Goal: Information Seeking & Learning: Learn about a topic

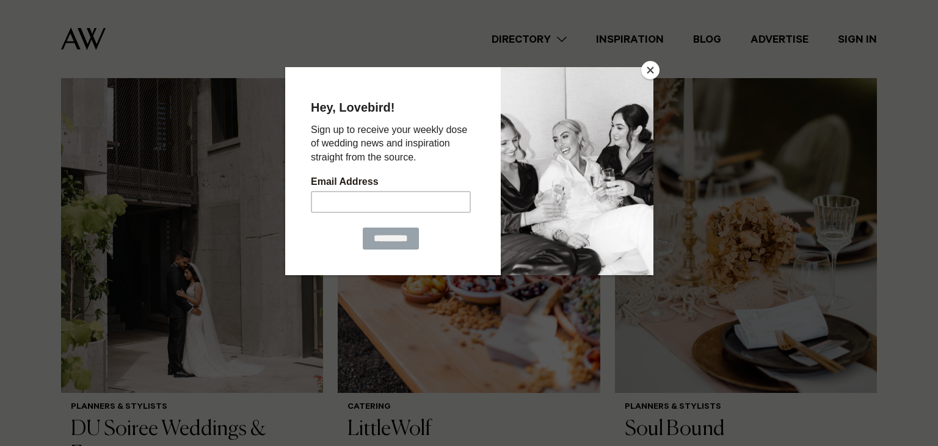
click at [646, 70] on button "Close" at bounding box center [650, 70] width 18 height 18
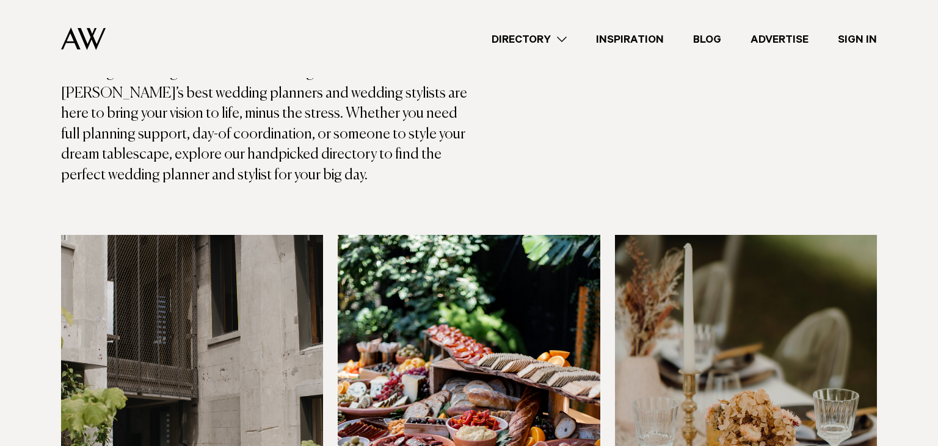
scroll to position [515, 0]
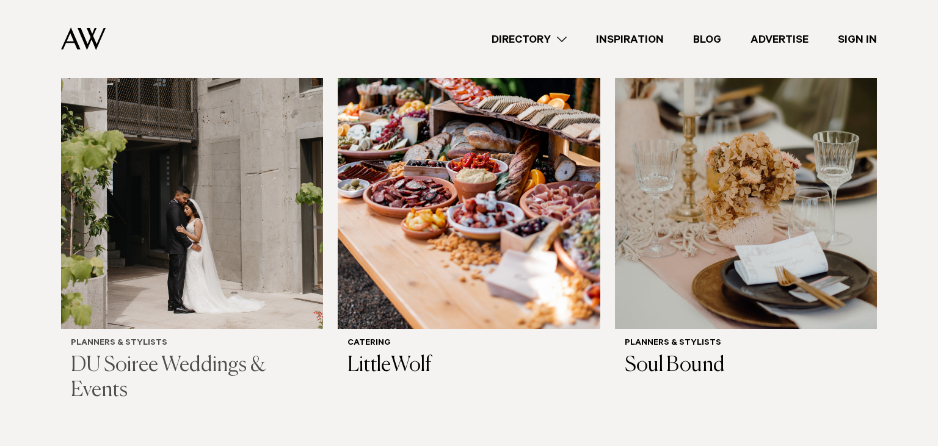
click at [194, 247] on img at bounding box center [192, 153] width 262 height 352
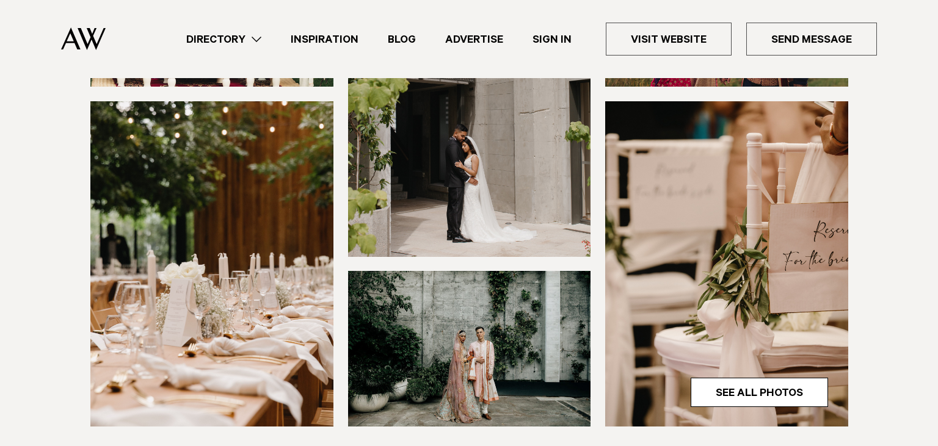
scroll to position [515, 0]
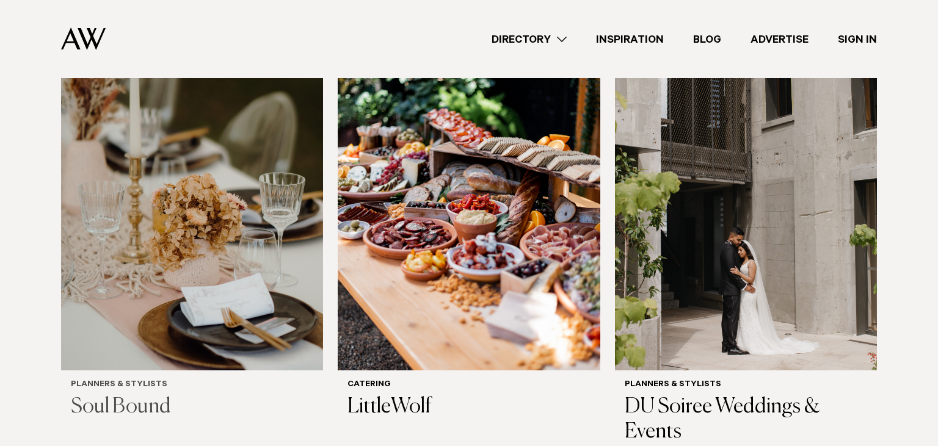
scroll to position [451, 0]
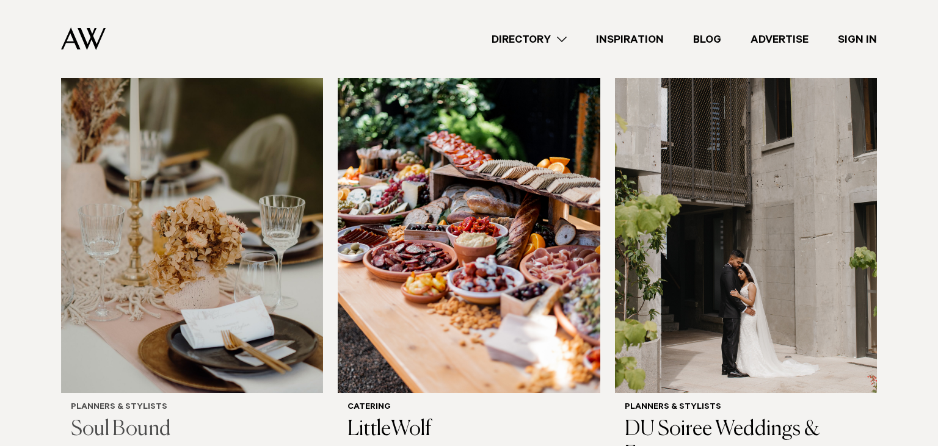
click at [229, 263] on img at bounding box center [192, 218] width 262 height 352
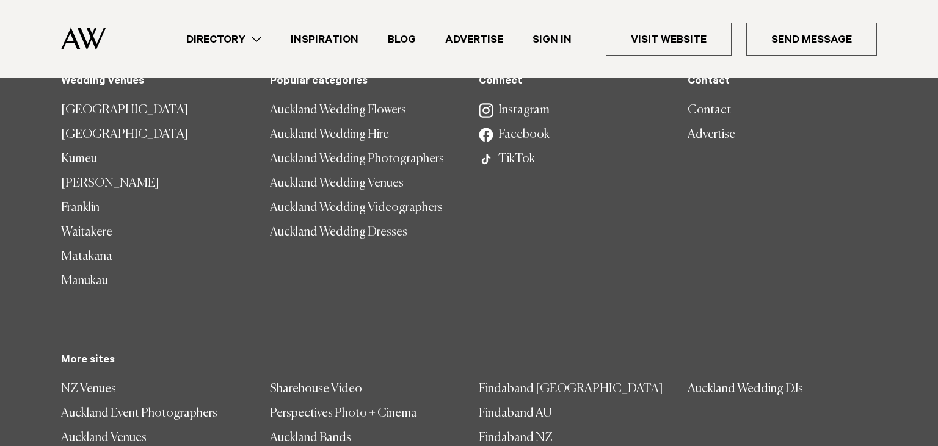
scroll to position [2406, 0]
